Goal: Contribute content: Contribute content

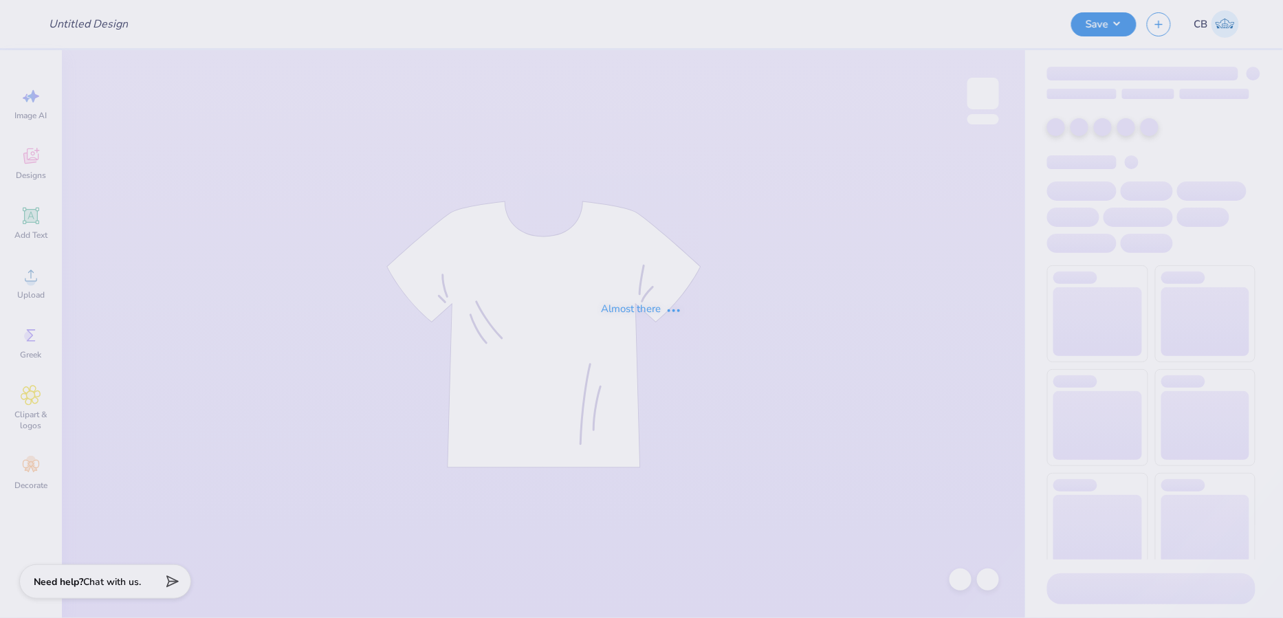
type input "[PERSON_NAME] : [GEOGRAPHIC_DATA]"
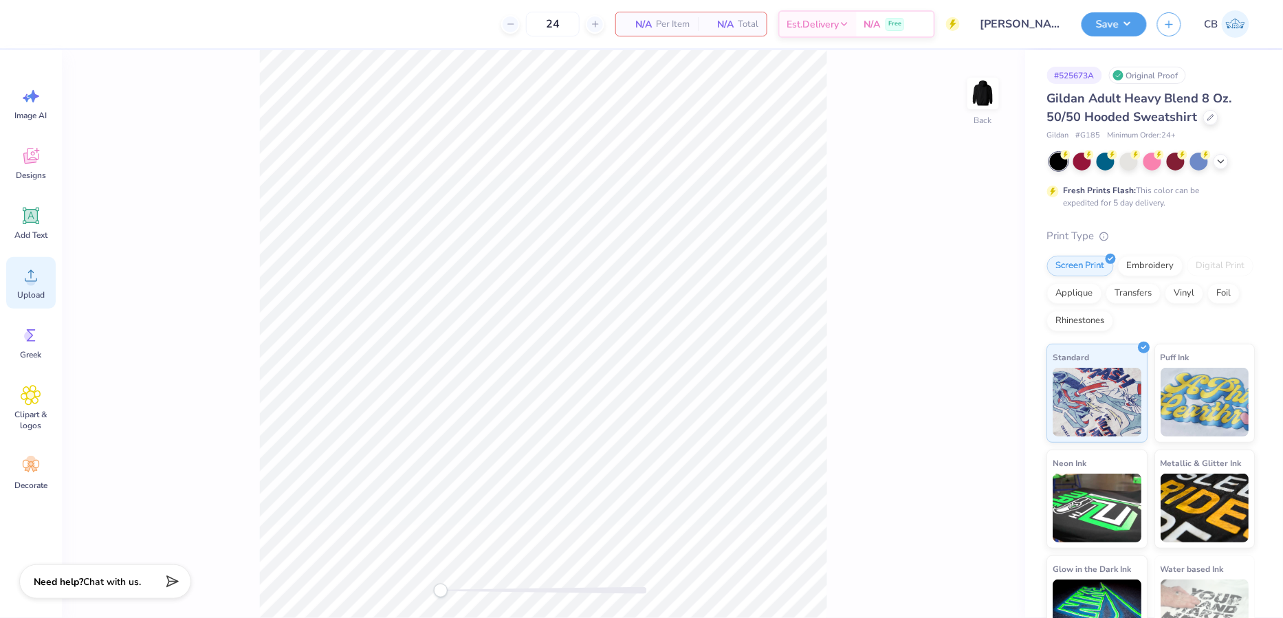
click at [31, 285] on circle at bounding box center [31, 281] width 10 height 10
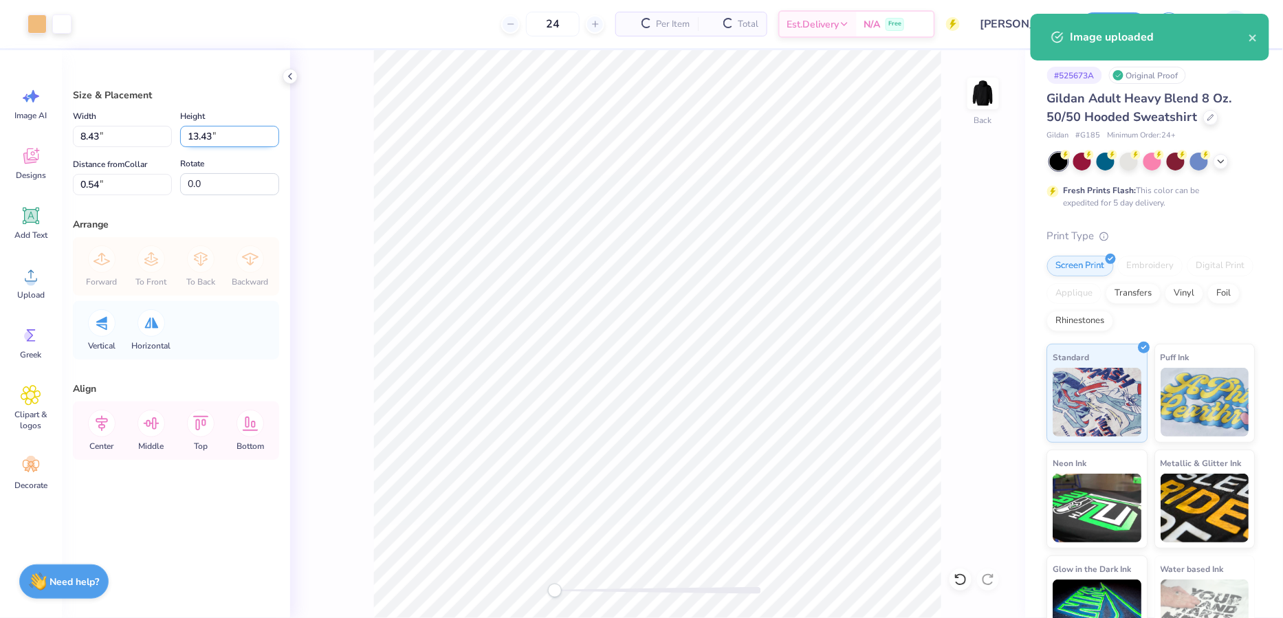
click at [208, 138] on input "13.43" at bounding box center [229, 136] width 99 height 21
type input "6"
type input "3.77"
type input "6.00"
type input "4.25"
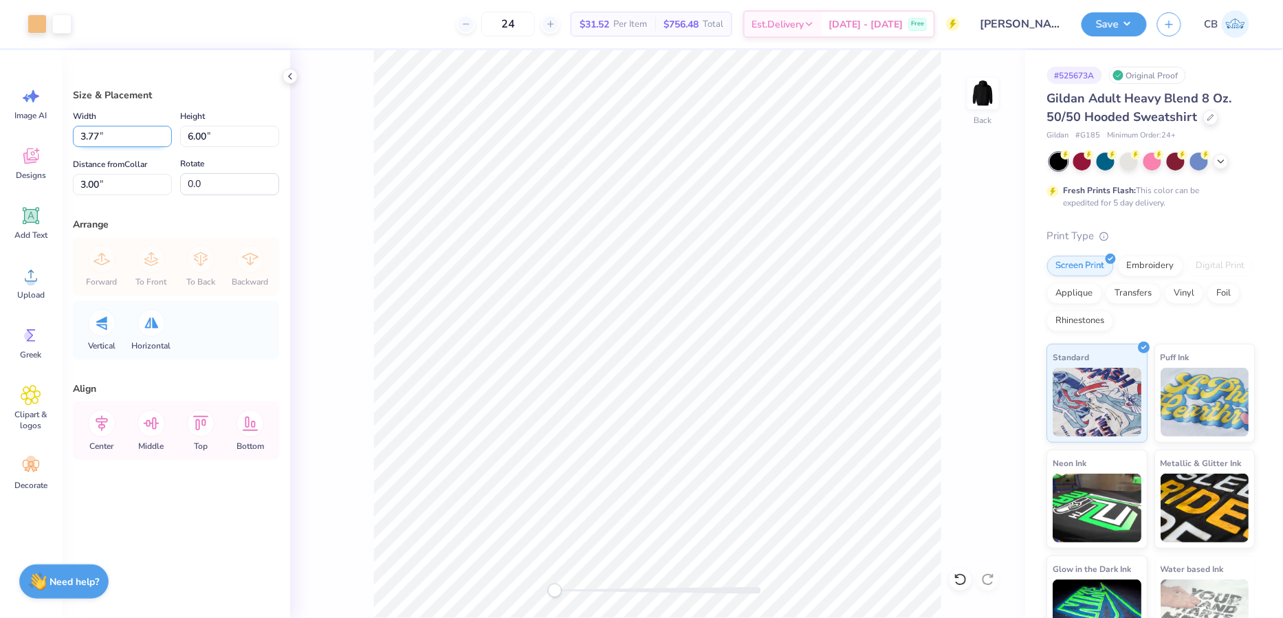
click at [135, 136] on input "3.77" at bounding box center [122, 136] width 99 height 21
type input "4.00"
type input "6.37"
type input "2.81"
click at [130, 135] on input "4.00" at bounding box center [122, 136] width 99 height 21
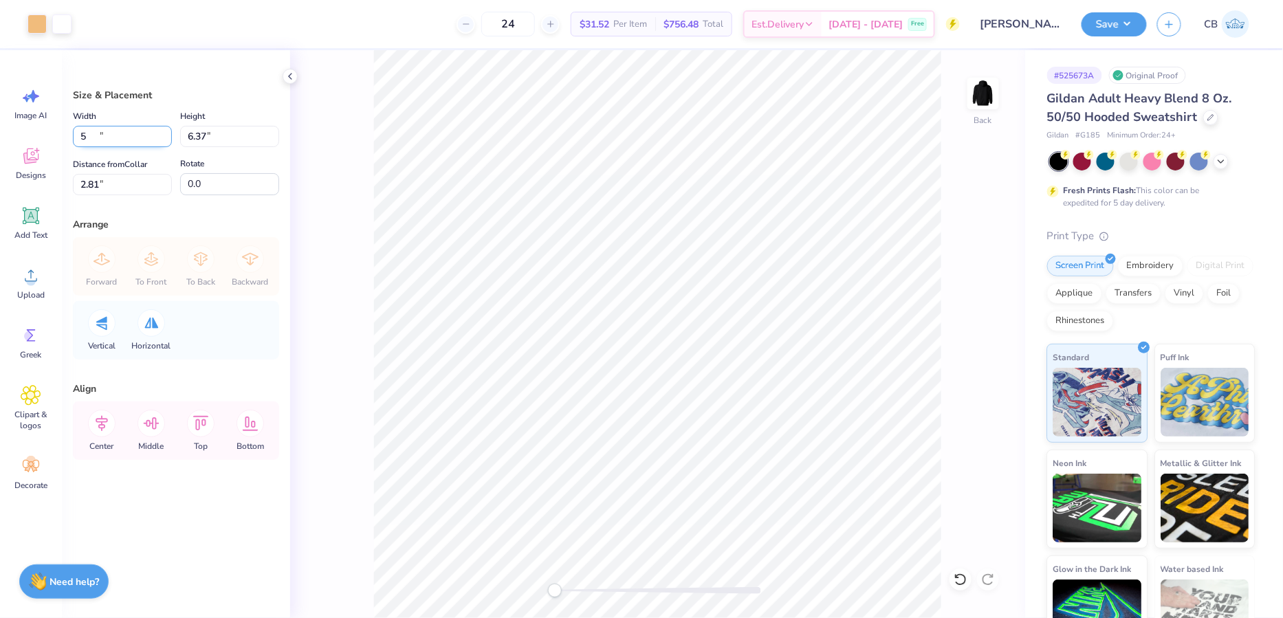
type input "5.00"
type input "7.96"
click at [119, 184] on input "2.02" at bounding box center [122, 184] width 99 height 21
type input "3"
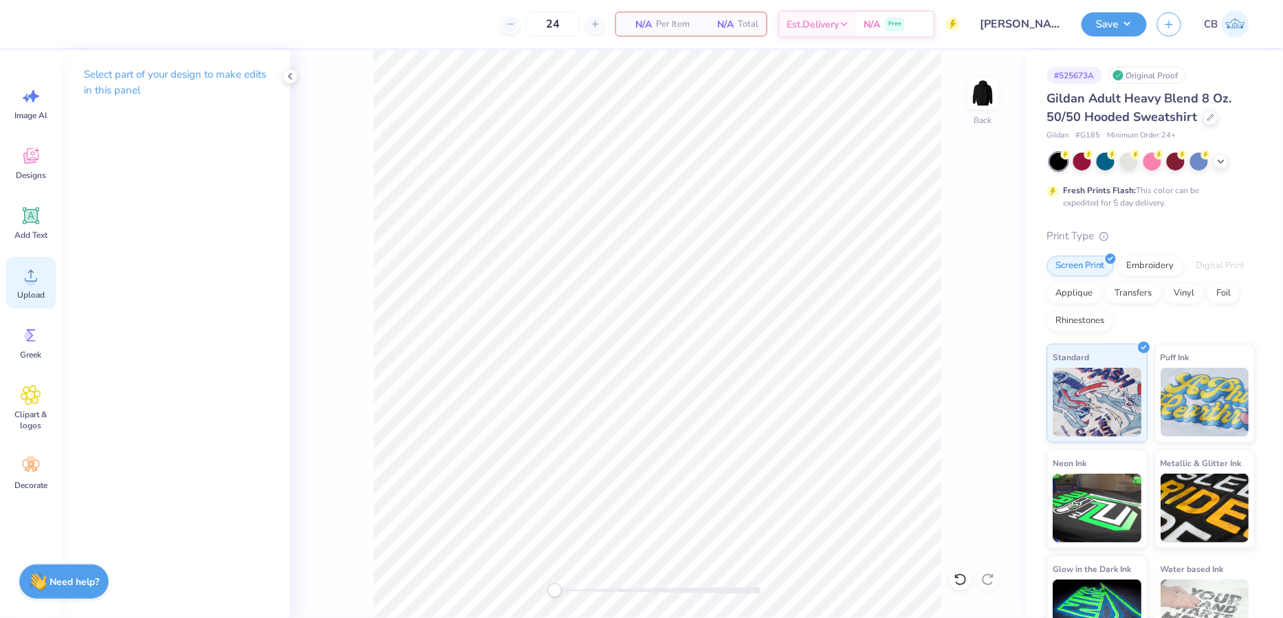
click at [28, 290] on span "Upload" at bounding box center [31, 294] width 28 height 11
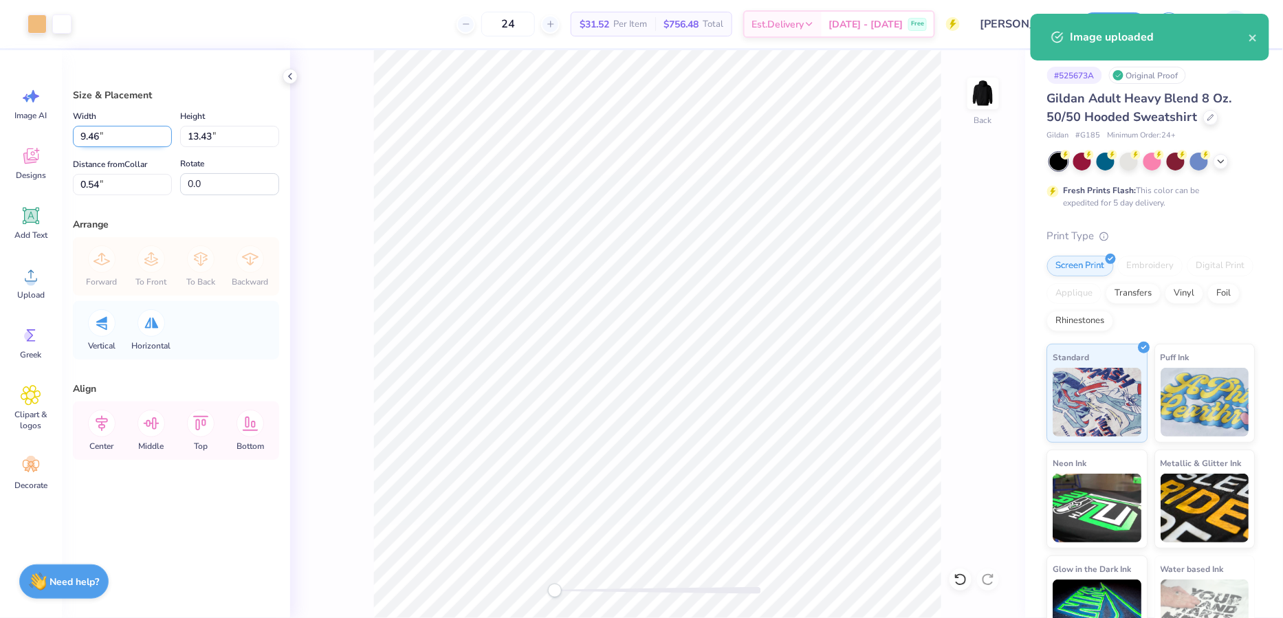
click at [117, 131] on input "9.46" at bounding box center [122, 136] width 99 height 21
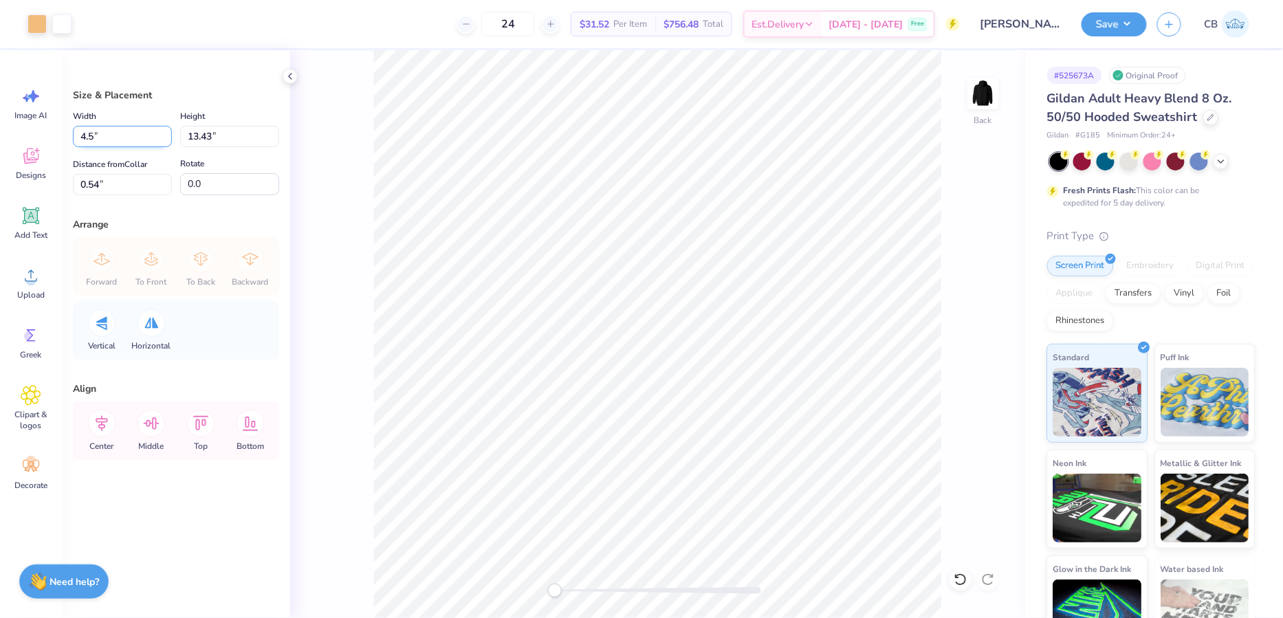
type input "4.50"
type input "6.39"
type input "4.05"
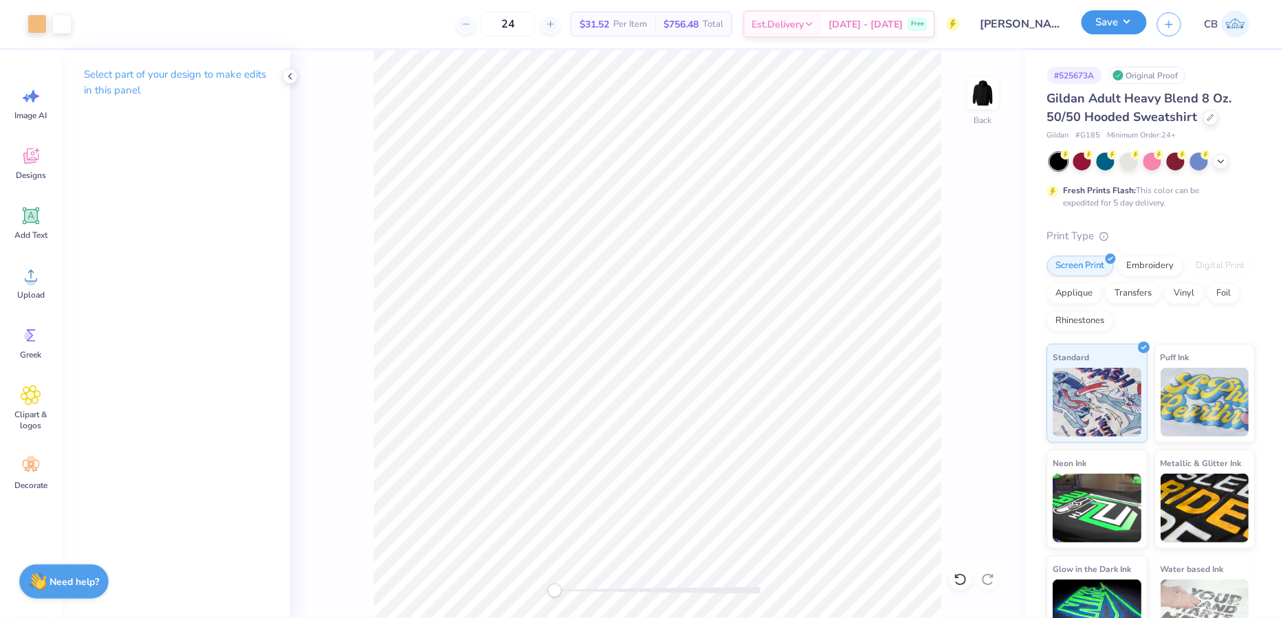
click at [1136, 31] on button "Save" at bounding box center [1113, 22] width 65 height 24
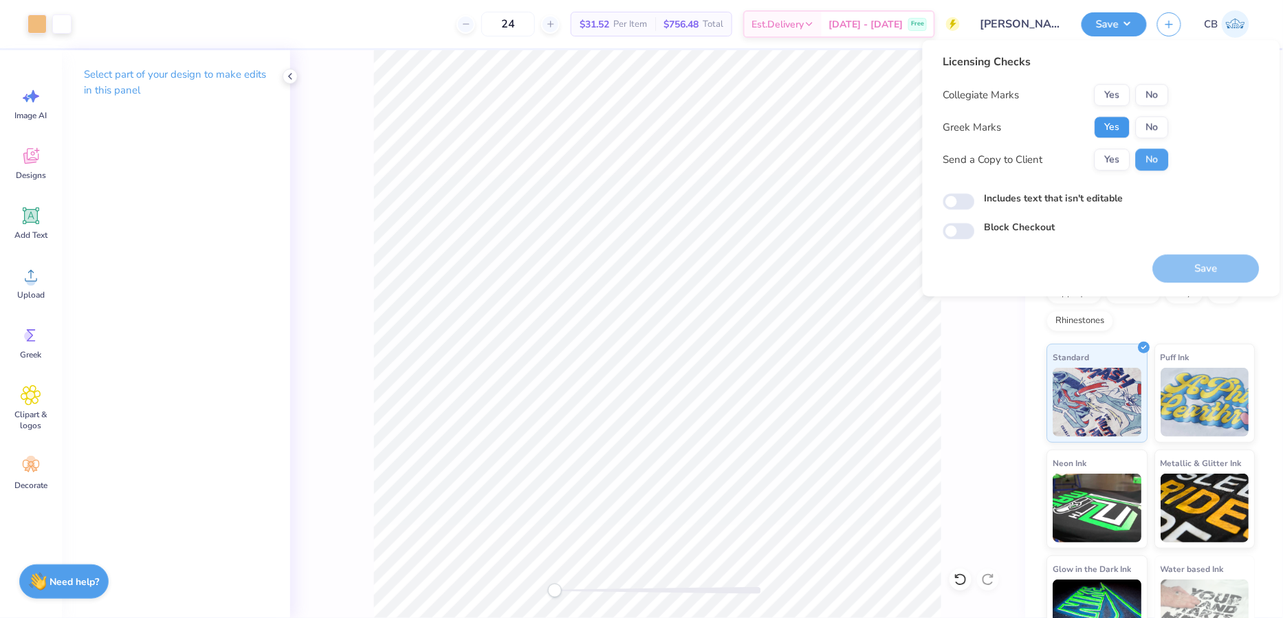
click at [1110, 128] on button "Yes" at bounding box center [1113, 127] width 36 height 22
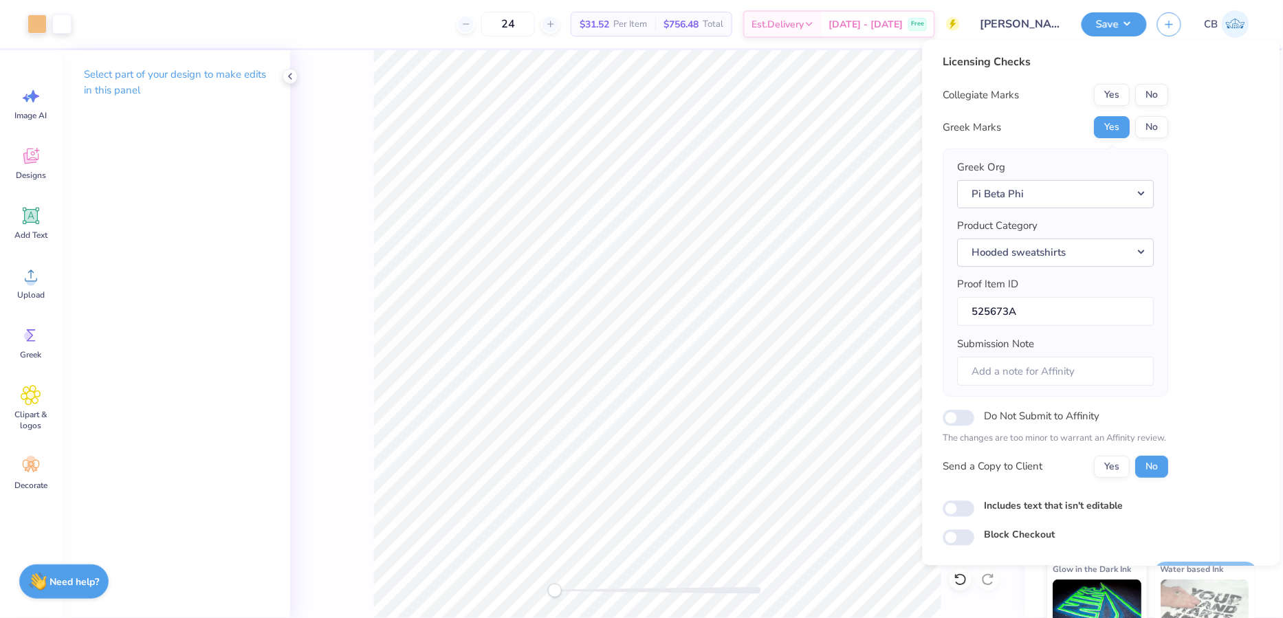
click at [1169, 100] on div "Licensing Checks Collegiate Marks Yes No Greek Marks Yes No Greek Org Pi Beta P…" at bounding box center [1101, 300] width 316 height 492
click at [1159, 96] on button "No" at bounding box center [1152, 95] width 33 height 22
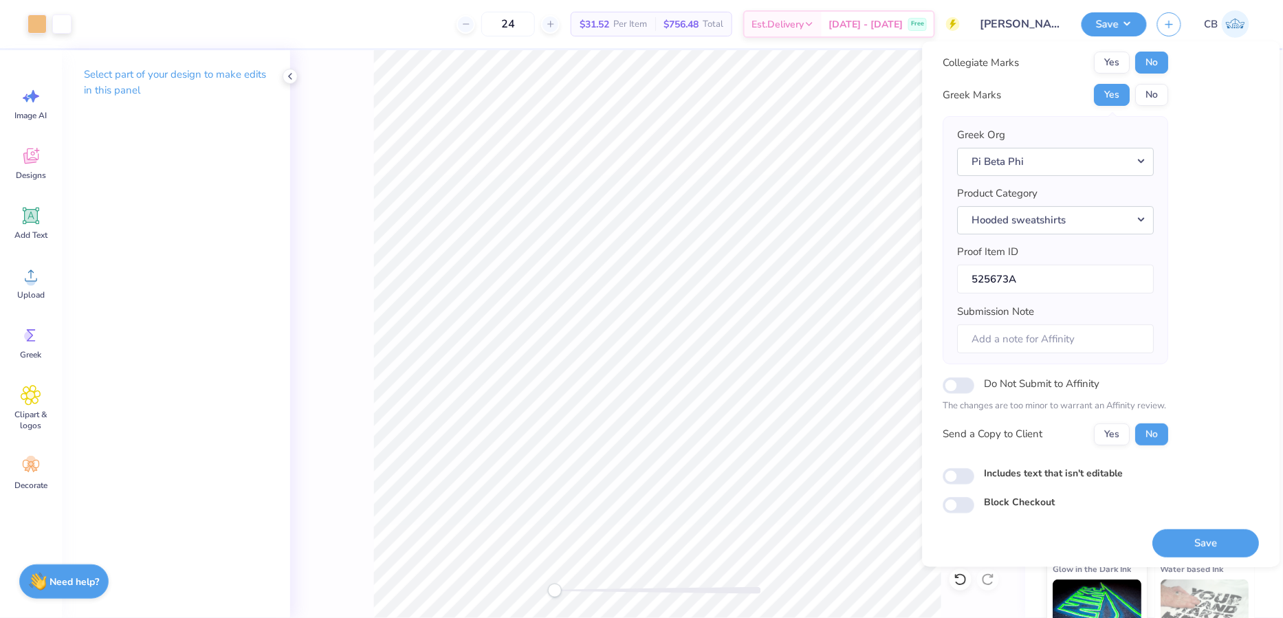
click at [1178, 529] on button "Save" at bounding box center [1206, 543] width 107 height 28
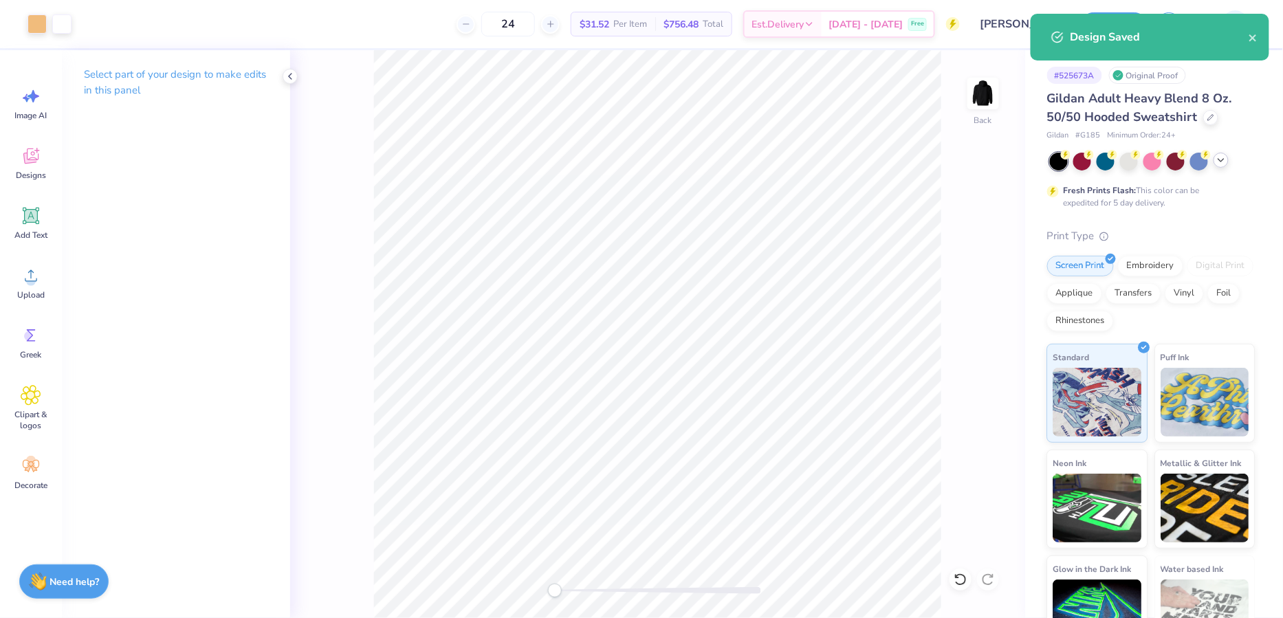
click at [1220, 160] on polyline at bounding box center [1221, 160] width 6 height 3
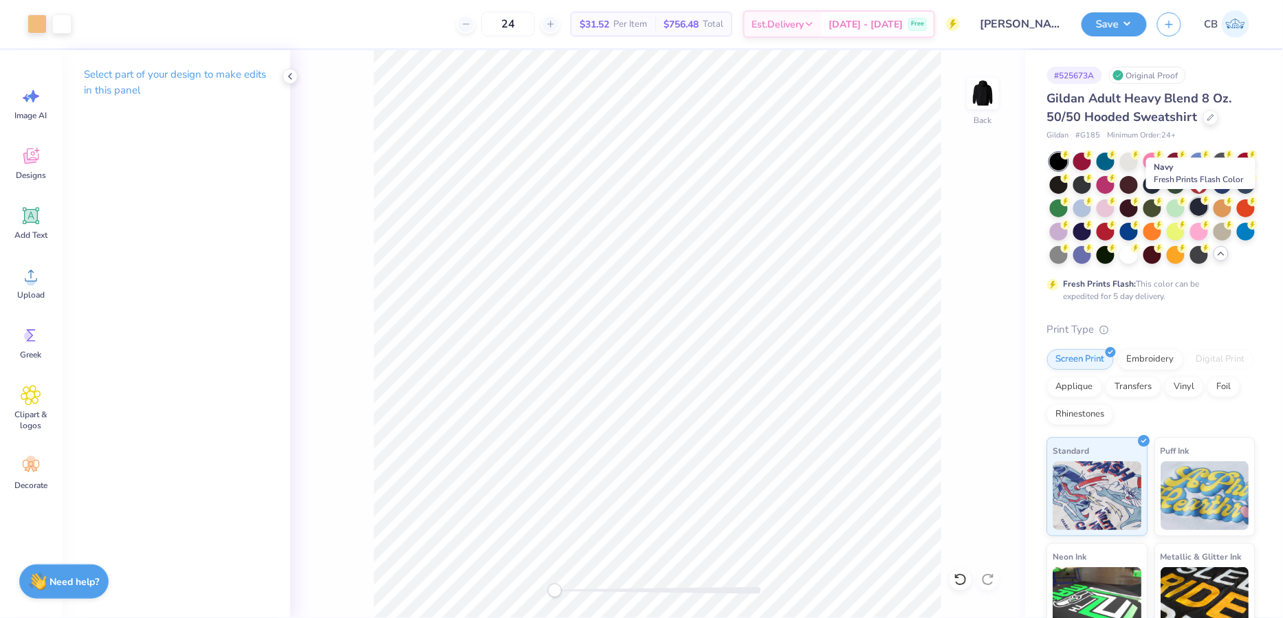
click at [1196, 206] on div at bounding box center [1199, 207] width 18 height 18
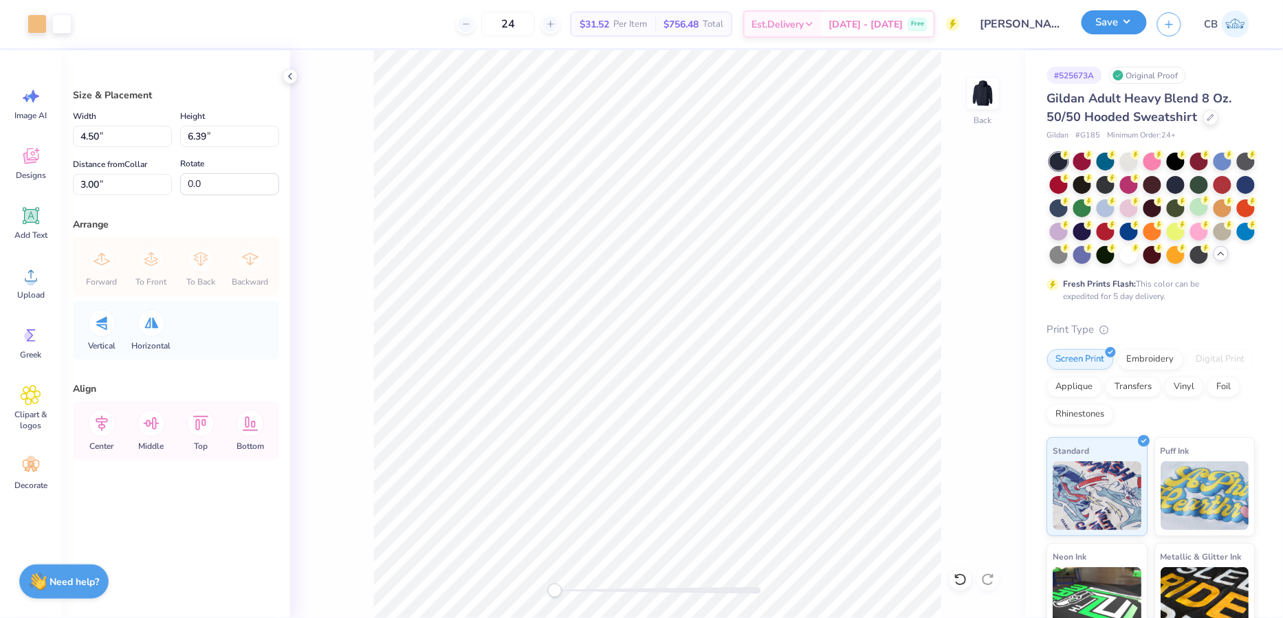
click at [1122, 12] on button "Save" at bounding box center [1113, 22] width 65 height 24
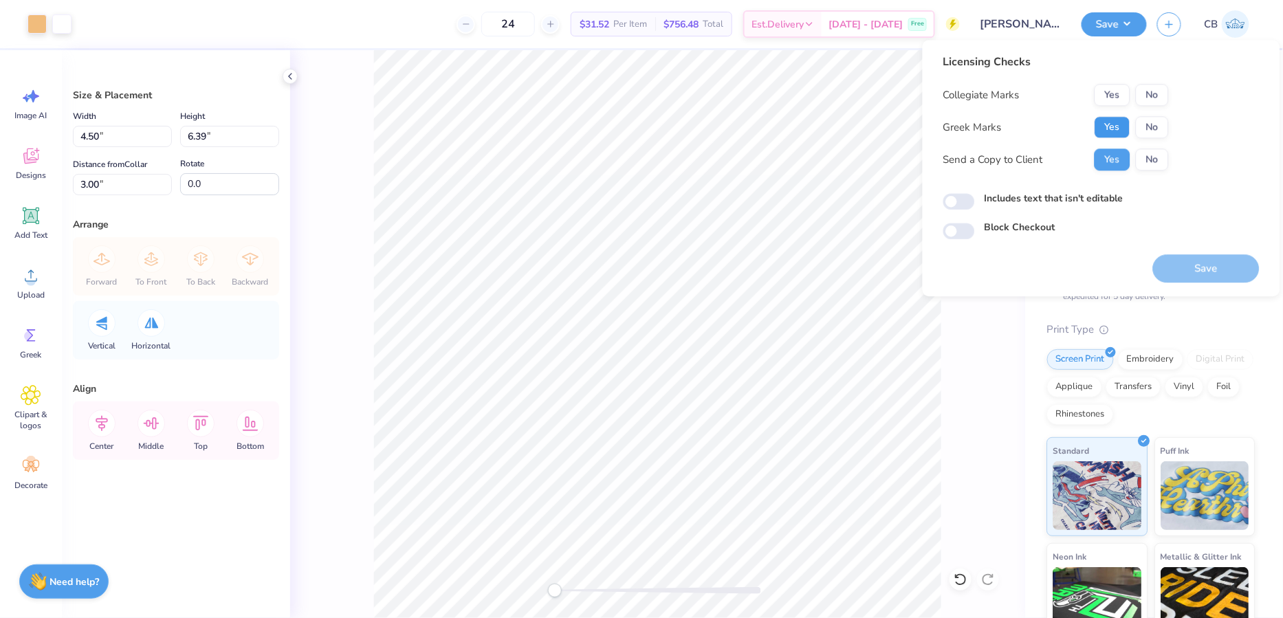
click at [1130, 126] on button "Yes" at bounding box center [1113, 127] width 36 height 22
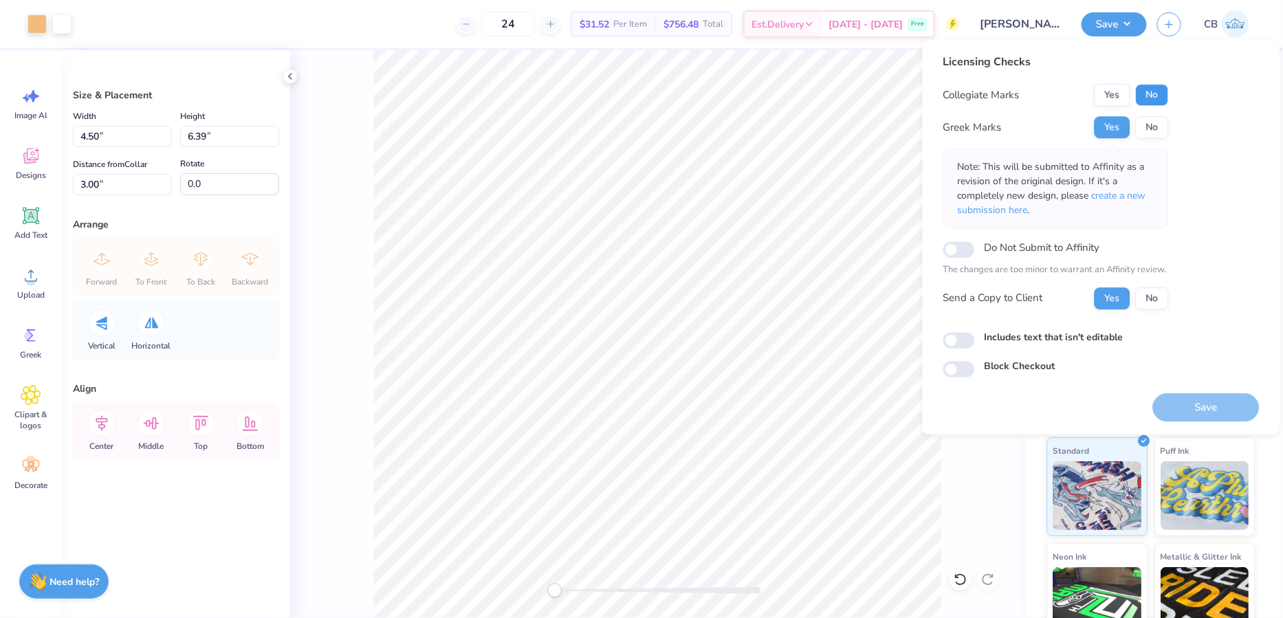
click at [1143, 96] on button "No" at bounding box center [1152, 95] width 33 height 22
click at [1196, 410] on button "Save" at bounding box center [1206, 407] width 107 height 28
